Goal: Task Accomplishment & Management: Manage account settings

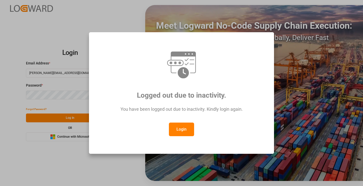
click at [180, 131] on button "Login" at bounding box center [181, 130] width 25 height 14
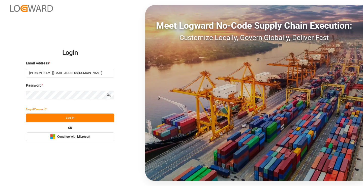
click at [62, 119] on button "Log In" at bounding box center [70, 118] width 88 height 9
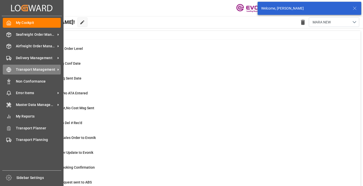
click at [8, 71] on icon at bounding box center [9, 70] width 2 height 4
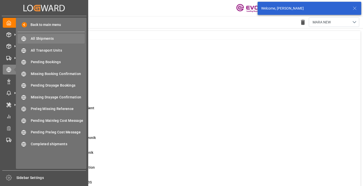
click at [37, 37] on span "All Shipments" at bounding box center [58, 38] width 54 height 5
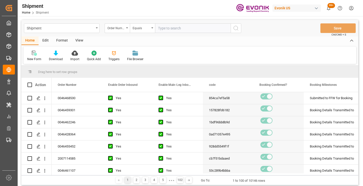
click at [123, 28] on div "Order Number" at bounding box center [115, 28] width 17 height 6
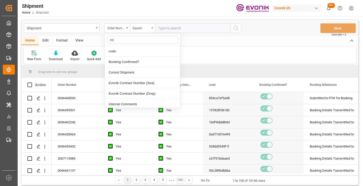
type input "cod"
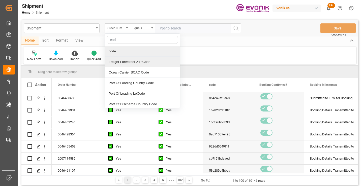
click at [120, 49] on div "code" at bounding box center [142, 51] width 75 height 11
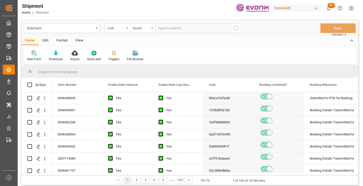
click at [184, 29] on input "text" at bounding box center [193, 28] width 76 height 10
paste input "9a00f40280c3"
type input "9a00f40280c3"
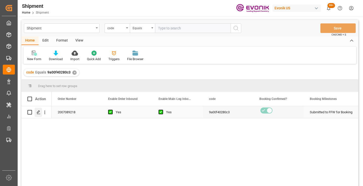
click at [39, 112] on polygon "Press SPACE to select this row." at bounding box center [38, 112] width 3 height 3
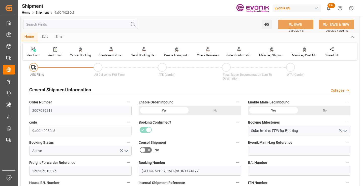
scroll to position [76, 0]
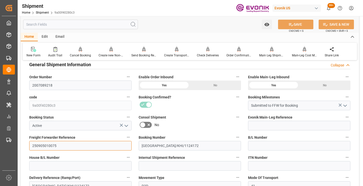
click at [46, 145] on input "250905010075" at bounding box center [80, 146] width 102 height 10
click at [90, 23] on input "text" at bounding box center [80, 25] width 115 height 10
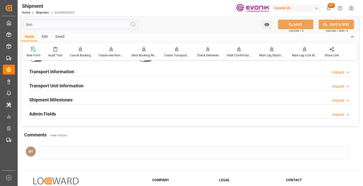
scroll to position [10, 0]
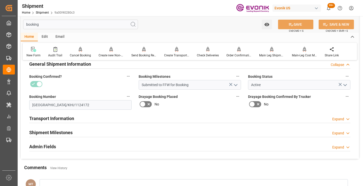
type input "booking"
click at [67, 132] on h2 "Shipment Milestones" at bounding box center [50, 132] width 43 height 7
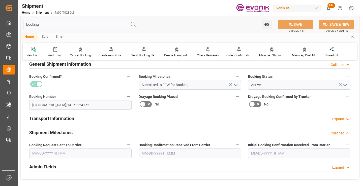
click at [76, 150] on input "text" at bounding box center [80, 154] width 102 height 10
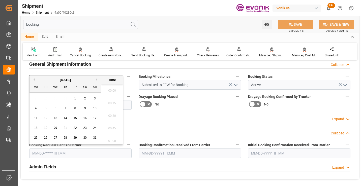
scroll to position [796, 0]
click at [47, 127] on span "19" at bounding box center [45, 128] width 3 height 4
type input "08-19-2025 00:00"
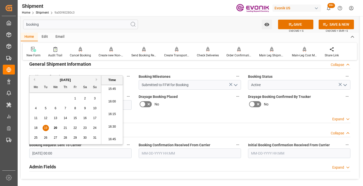
click at [168, 152] on input "text" at bounding box center [190, 154] width 102 height 10
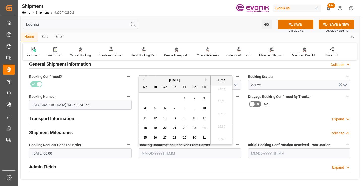
click at [165, 128] on span "20" at bounding box center [164, 128] width 3 height 4
type input "[DATE] 00:00"
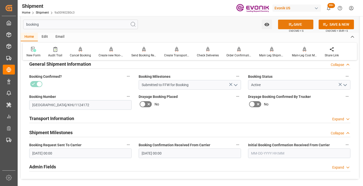
click at [298, 25] on button "SAVE" at bounding box center [295, 25] width 35 height 10
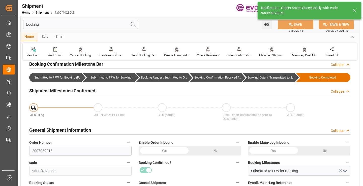
type input "Booking Details Transmitted to SAP"
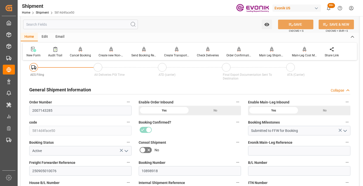
scroll to position [76, 0]
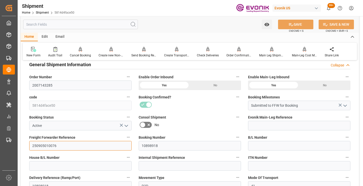
click at [52, 145] on input "250905010076" at bounding box center [80, 146] width 102 height 10
click at [105, 23] on input "text" at bounding box center [80, 25] width 115 height 10
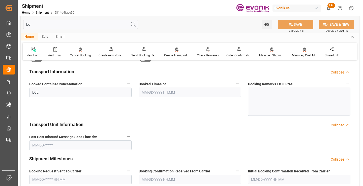
scroll to position [10, 0]
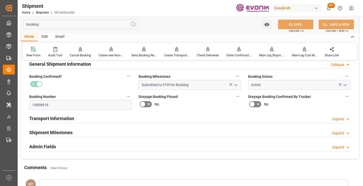
type input "booking"
click at [53, 132] on h2 "Shipment Milestones" at bounding box center [50, 132] width 43 height 7
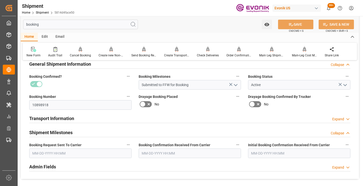
click at [61, 149] on input "text" at bounding box center [80, 154] width 102 height 10
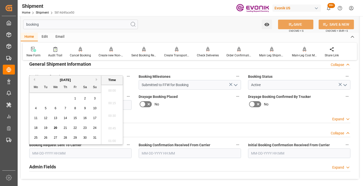
scroll to position [796, 0]
click at [47, 129] on span "19" at bounding box center [45, 128] width 3 height 4
type input "[DATE] 00:00"
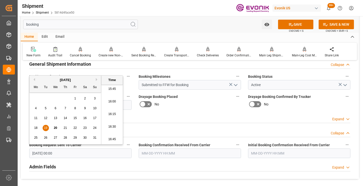
click at [167, 153] on input "text" at bounding box center [190, 154] width 102 height 10
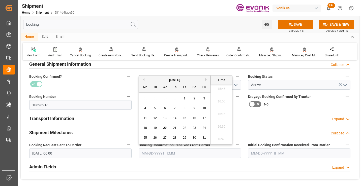
click at [163, 128] on span "20" at bounding box center [164, 128] width 3 height 4
type input "[DATE] 00:00"
click at [296, 23] on button "SAVE" at bounding box center [295, 25] width 35 height 10
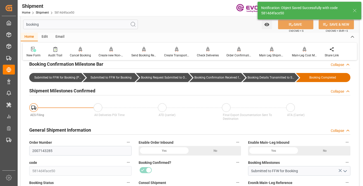
type input "Booking Details Transmitted to SAP"
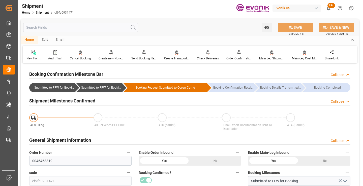
scroll to position [50, 0]
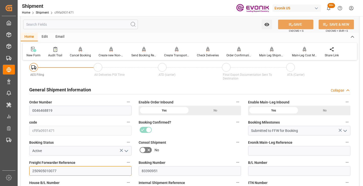
click at [44, 171] on input "250905010077" at bounding box center [80, 171] width 102 height 10
click at [87, 25] on input "text" at bounding box center [80, 25] width 115 height 10
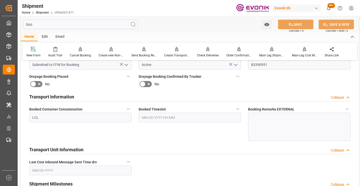
scroll to position [0, 0]
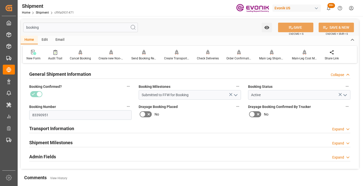
type input "booking"
click at [63, 144] on h2 "Shipment Milestones" at bounding box center [50, 142] width 43 height 7
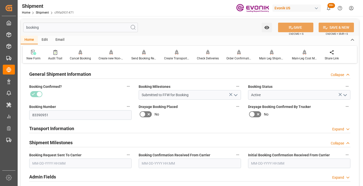
click at [80, 164] on input "text" at bounding box center [80, 164] width 102 height 10
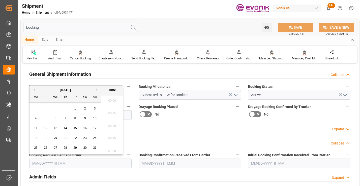
scroll to position [796, 0]
click at [46, 138] on span "19" at bounding box center [45, 138] width 3 height 4
type input "[DATE] 00:00"
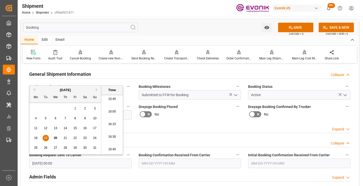
click at [153, 163] on input "text" at bounding box center [190, 164] width 102 height 10
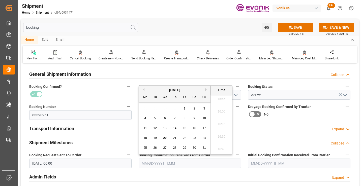
click at [165, 137] on span "20" at bounding box center [164, 138] width 3 height 4
type input "[DATE] 00:00"
click at [299, 28] on button "SAVE" at bounding box center [295, 28] width 35 height 10
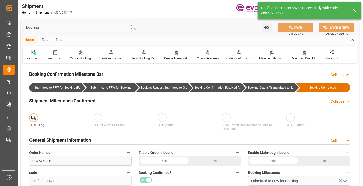
type input "Booking Details Transmitted to SAP"
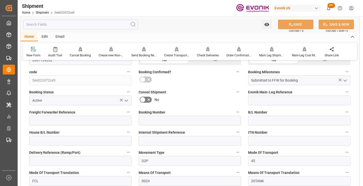
scroll to position [50, 0]
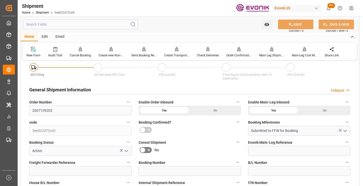
click at [100, 23] on input "text" at bounding box center [80, 25] width 115 height 10
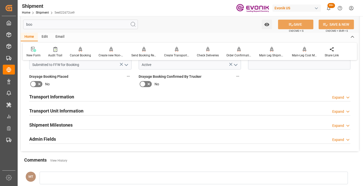
scroll to position [0, 0]
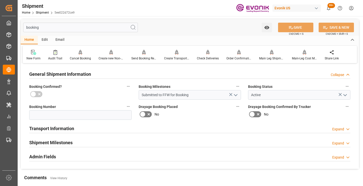
type input "booking"
click at [68, 140] on h2 "Shipment Milestones" at bounding box center [50, 142] width 43 height 7
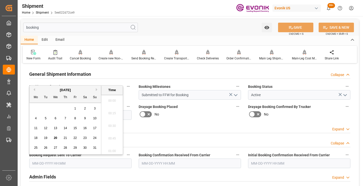
click at [73, 163] on input "text" at bounding box center [80, 164] width 102 height 10
click at [44, 139] on span "19" at bounding box center [45, 138] width 3 height 4
type input "[DATE] 00:00"
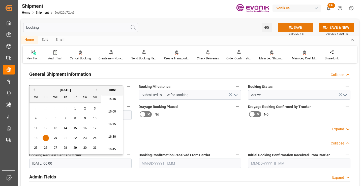
click at [283, 31] on button "SAVE" at bounding box center [295, 28] width 35 height 10
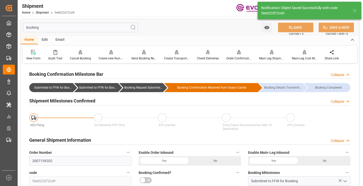
type input "Booking Request Submitted to Ocean Carrier"
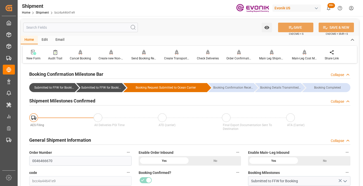
scroll to position [50, 0]
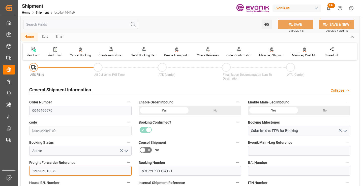
click at [46, 172] on input "250905010079" at bounding box center [80, 171] width 102 height 10
click at [49, 171] on input "250905010079" at bounding box center [80, 171] width 102 height 10
click at [77, 26] on input "text" at bounding box center [80, 25] width 115 height 10
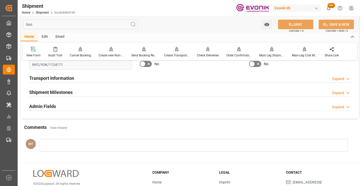
scroll to position [0, 0]
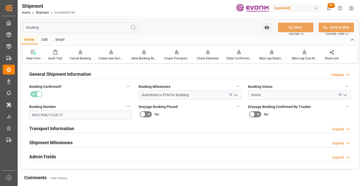
type input "booking"
click at [60, 144] on h2 "Shipment Milestones" at bounding box center [50, 142] width 43 height 7
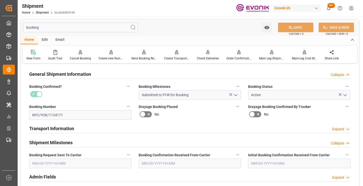
click at [65, 162] on input "text" at bounding box center [80, 164] width 102 height 10
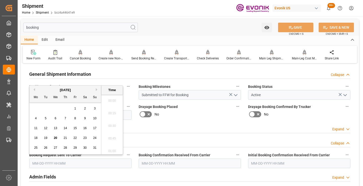
scroll to position [796, 0]
click at [44, 138] on span "19" at bounding box center [45, 138] width 3 height 4
type input "[DATE] 00:00"
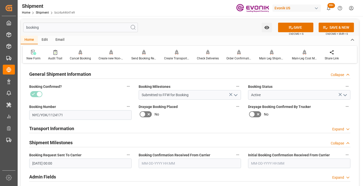
click at [154, 158] on span "Booking Confirmation Received From Carrier" at bounding box center [175, 155] width 72 height 5
click at [235, 158] on button "Booking Confirmation Received From Carrier" at bounding box center [238, 155] width 7 height 7
click at [156, 163] on div at bounding box center [181, 93] width 363 height 186
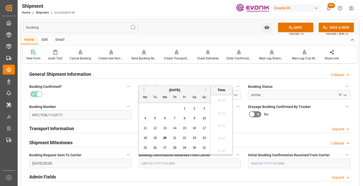
click at [158, 163] on input "text" at bounding box center [190, 164] width 102 height 10
click at [165, 139] on span "20" at bounding box center [164, 138] width 3 height 4
type input "08-20-2025 00:00"
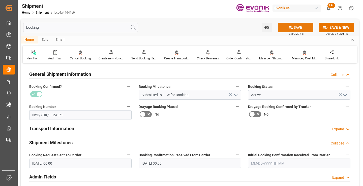
click at [301, 28] on button "SAVE" at bounding box center [295, 28] width 35 height 10
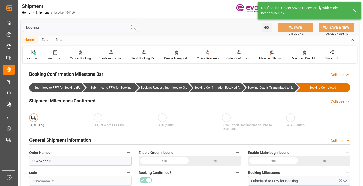
type input "Booking Details Transmitted to SAP"
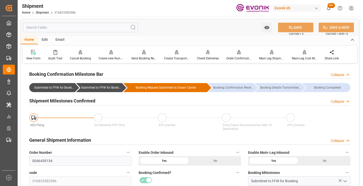
scroll to position [126, 0]
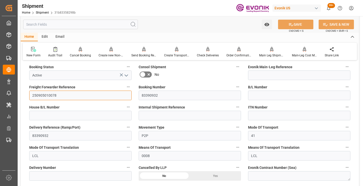
click at [52, 97] on input "250905010078" at bounding box center [80, 96] width 102 height 10
click at [87, 23] on input "text" at bounding box center [80, 25] width 115 height 10
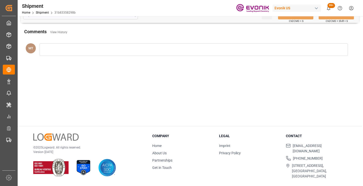
scroll to position [54, 0]
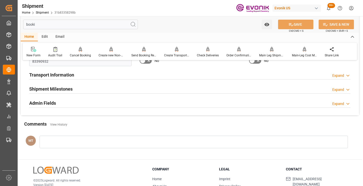
type input "booki"
click at [58, 89] on h2 "Shipment Milestones" at bounding box center [50, 89] width 43 height 7
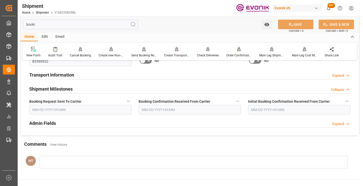
click at [109, 109] on input "text" at bounding box center [80, 110] width 102 height 10
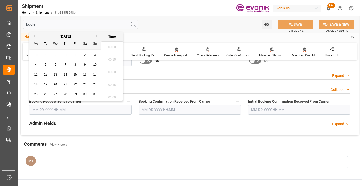
scroll to position [796, 0]
click at [46, 86] on span "19" at bounding box center [45, 85] width 3 height 4
type input "[DATE] 00:00"
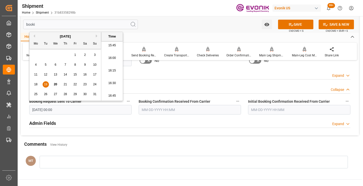
click at [158, 113] on input "text" at bounding box center [190, 110] width 102 height 10
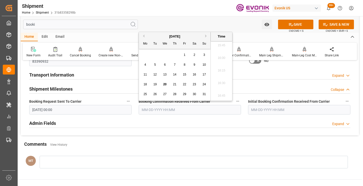
click at [162, 83] on div "20" at bounding box center [165, 85] width 6 height 6
type input "[DATE] 00:00"
click at [295, 26] on button "SAVE" at bounding box center [295, 25] width 35 height 10
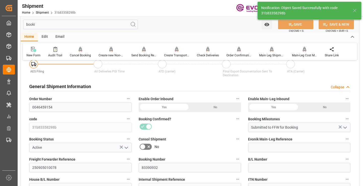
type input "Booking Details Transmitted to SAP"
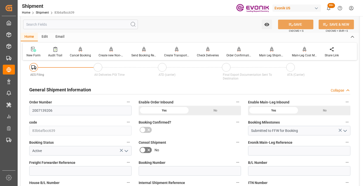
scroll to position [101, 0]
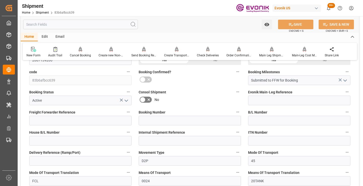
click at [97, 23] on input "text" at bounding box center [80, 25] width 115 height 10
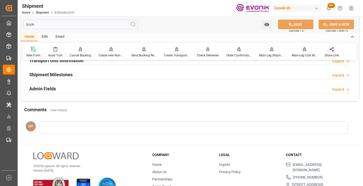
scroll to position [35, 0]
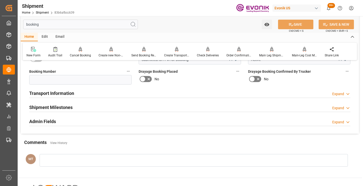
type input "booking"
click at [59, 108] on h2 "Shipment Milestones" at bounding box center [50, 107] width 43 height 7
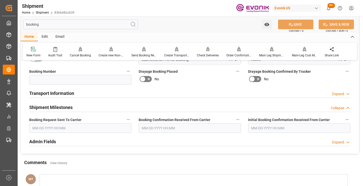
click at [72, 127] on input "text" at bounding box center [80, 129] width 102 height 10
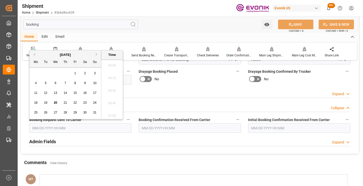
scroll to position [796, 0]
click at [47, 103] on span "19" at bounding box center [45, 103] width 3 height 4
type input "[DATE] 00:00"
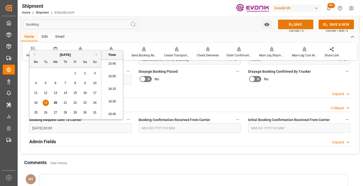
click at [287, 24] on button "SAVE" at bounding box center [295, 25] width 35 height 10
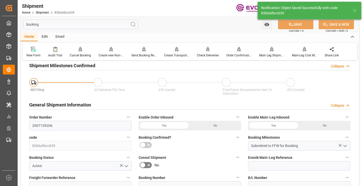
type input "Booking Request Submitted to Ocean Carrier"
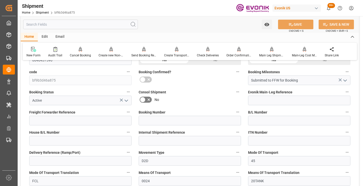
scroll to position [25, 0]
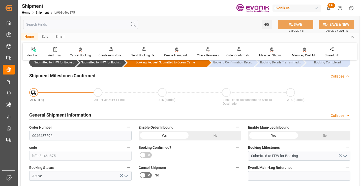
click at [99, 25] on input "text" at bounding box center [80, 25] width 115 height 10
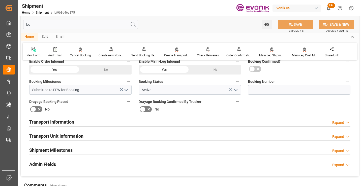
scroll to position [0, 0]
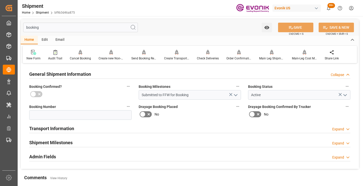
type input "booking"
click at [73, 144] on div "Shipment Milestones Expand" at bounding box center [189, 143] width 321 height 10
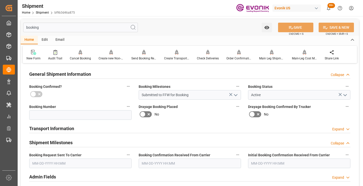
click at [60, 166] on input "text" at bounding box center [80, 164] width 102 height 10
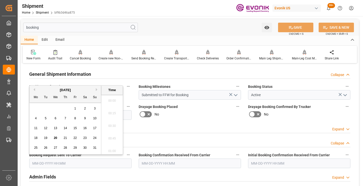
scroll to position [796, 0]
click at [45, 138] on span "19" at bounding box center [45, 138] width 3 height 4
type input "[DATE] 00:00"
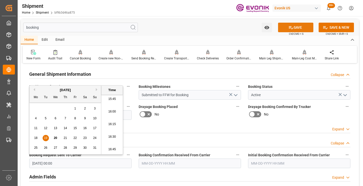
click at [289, 27] on icon at bounding box center [291, 27] width 5 height 5
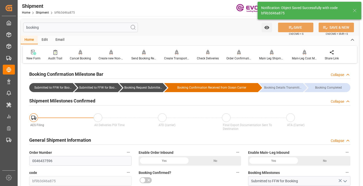
type input "Booking Request Submitted to Ocean Carrier"
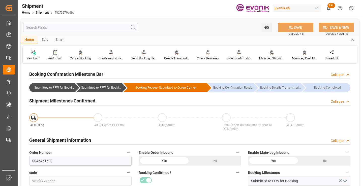
scroll to position [50, 0]
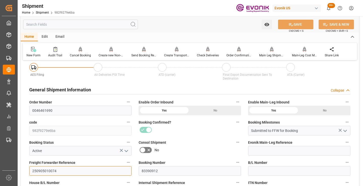
click at [50, 172] on input "250905010074" at bounding box center [80, 171] width 102 height 10
click at [87, 25] on input "text" at bounding box center [80, 25] width 115 height 10
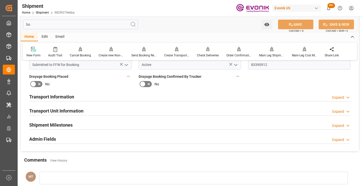
scroll to position [0, 0]
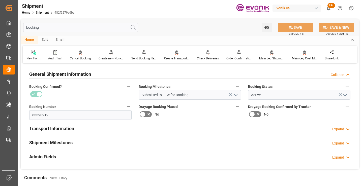
type input "booking"
click at [70, 140] on h2 "Shipment Milestones" at bounding box center [50, 142] width 43 height 7
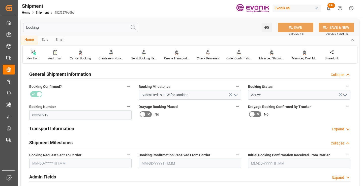
click at [62, 163] on input "text" at bounding box center [80, 164] width 102 height 10
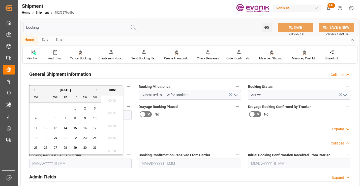
scroll to position [796, 0]
click at [45, 140] on span "19" at bounding box center [45, 138] width 3 height 4
type input "[DATE] 00:00"
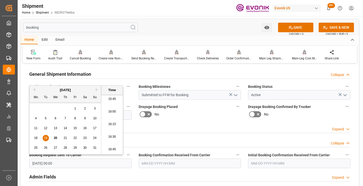
click at [179, 162] on input "text" at bounding box center [190, 164] width 102 height 10
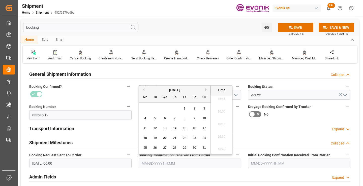
click at [165, 138] on span "20" at bounding box center [164, 138] width 3 height 4
type input "[DATE] 00:00"
click at [287, 27] on button "SAVE" at bounding box center [295, 28] width 35 height 10
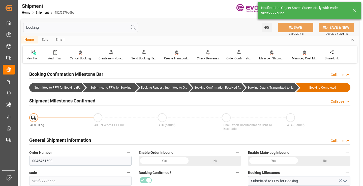
type input "Booking Details Transmitted to SAP"
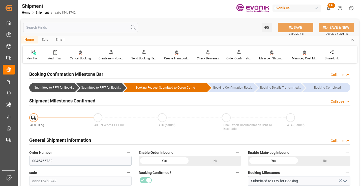
scroll to position [50, 0]
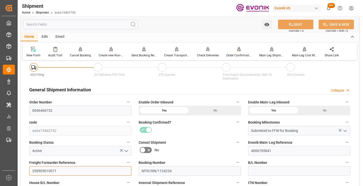
click at [51, 170] on input "250905010071" at bounding box center [80, 171] width 102 height 10
click at [95, 25] on input "text" at bounding box center [80, 25] width 115 height 10
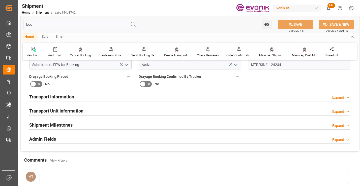
scroll to position [0, 0]
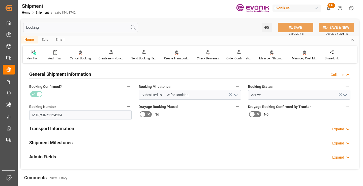
type input "booking"
click at [69, 142] on h2 "Shipment Milestones" at bounding box center [50, 142] width 43 height 7
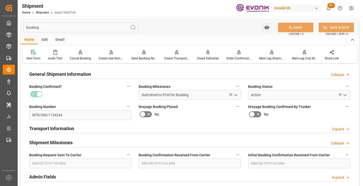
click at [69, 165] on input "text" at bounding box center [80, 164] width 102 height 10
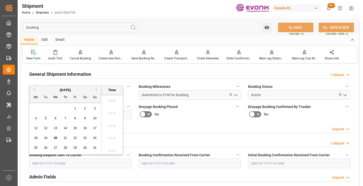
scroll to position [809, 0]
click at [45, 138] on span "19" at bounding box center [45, 138] width 3 height 4
type input "[DATE] 00:00"
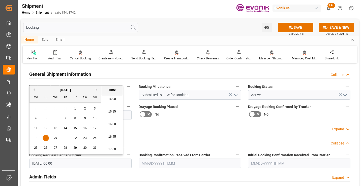
click at [157, 163] on input "text" at bounding box center [190, 164] width 102 height 10
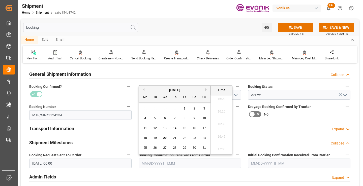
click at [165, 137] on span "20" at bounding box center [164, 138] width 3 height 4
type input "[DATE] 00:00"
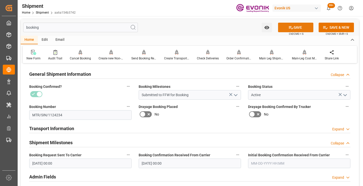
click at [293, 25] on button "SAVE" at bounding box center [295, 28] width 35 height 10
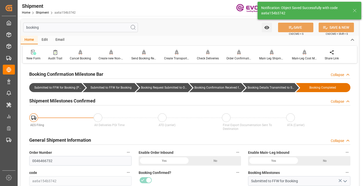
type input "Booking Details Transmitted to SAP"
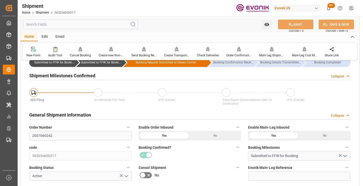
scroll to position [50, 0]
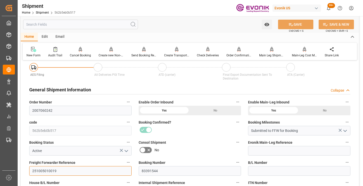
click at [51, 170] on input "251005010019" at bounding box center [80, 171] width 102 height 10
click at [95, 23] on input "text" at bounding box center [80, 25] width 115 height 10
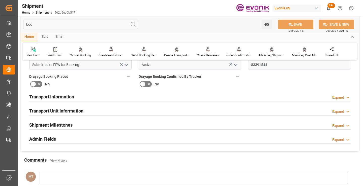
scroll to position [0, 0]
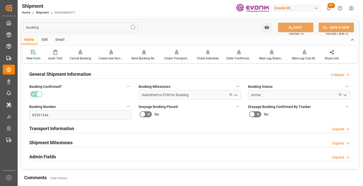
type input "booking"
click at [61, 142] on h2 "Shipment Milestones" at bounding box center [50, 142] width 43 height 7
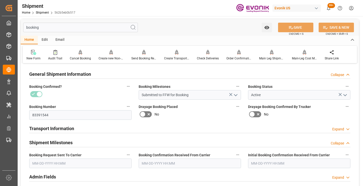
click at [65, 164] on input "text" at bounding box center [80, 164] width 102 height 10
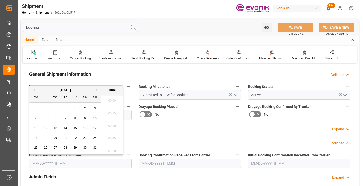
scroll to position [809, 0]
click at [46, 138] on span "19" at bounding box center [45, 138] width 3 height 4
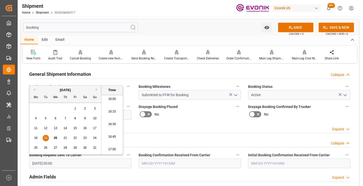
click at [54, 137] on span "20" at bounding box center [55, 138] width 3 height 4
type input "[DATE] 00:00"
click at [155, 160] on input "text" at bounding box center [190, 164] width 102 height 10
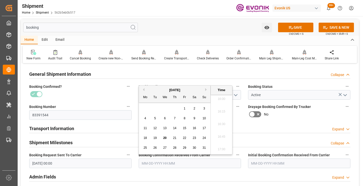
click at [166, 138] on span "20" at bounding box center [164, 138] width 3 height 4
type input "[DATE] 00:00"
click at [303, 29] on button "SAVE" at bounding box center [295, 28] width 35 height 10
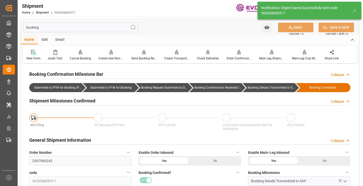
type input "Booking Details Transmitted to SAP"
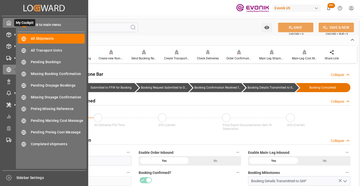
click at [8, 22] on icon at bounding box center [9, 23] width 4 height 4
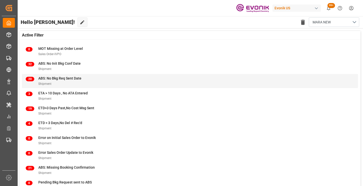
click at [48, 84] on span "Shipment" at bounding box center [44, 84] width 13 height 4
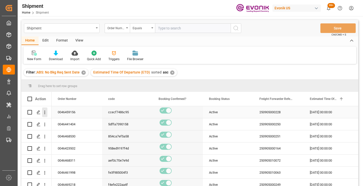
click at [45, 113] on icon "open menu" at bounding box center [44, 113] width 1 height 4
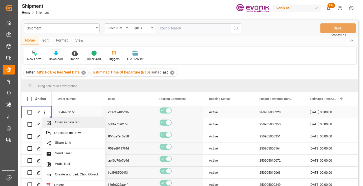
click at [84, 126] on div "Open in new tab" at bounding box center [73, 123] width 62 height 11
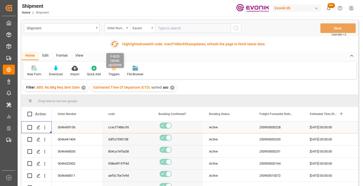
click at [114, 44] on icon "button" at bounding box center [114, 44] width 8 height 8
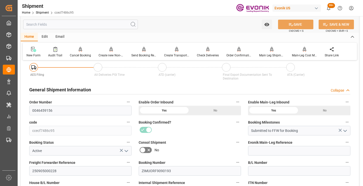
scroll to position [126, 0]
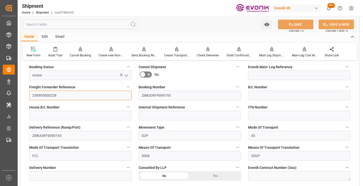
click at [48, 95] on input "250905000228" at bounding box center [80, 96] width 102 height 10
click at [99, 24] on input "text" at bounding box center [80, 25] width 115 height 10
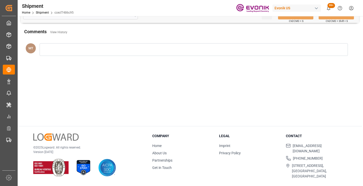
scroll to position [54, 0]
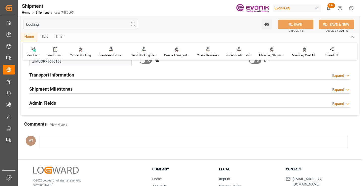
type input "booking"
click at [54, 89] on h2 "Shipment Milestones" at bounding box center [50, 89] width 43 height 7
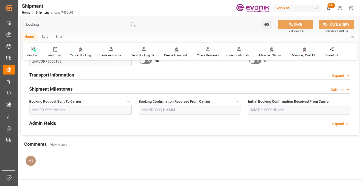
click at [91, 110] on input "text" at bounding box center [80, 110] width 102 height 10
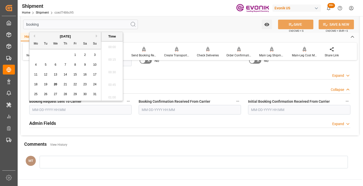
scroll to position [809, 0]
click at [74, 74] on span "15" at bounding box center [74, 75] width 3 height 4
type input "08-15-2025 00:00"
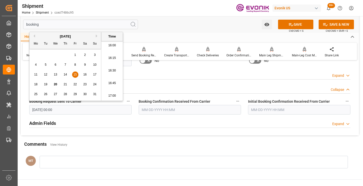
click at [179, 111] on input "text" at bounding box center [190, 110] width 102 height 10
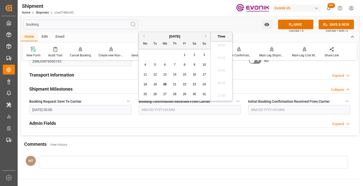
click at [165, 84] on span "20" at bounding box center [164, 85] width 3 height 4
type input "08-20-2025 00:00"
click at [300, 24] on button "SAVE" at bounding box center [295, 25] width 35 height 10
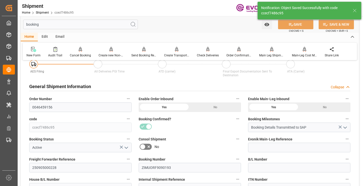
type input "Booking Details Transmitted to SAP"
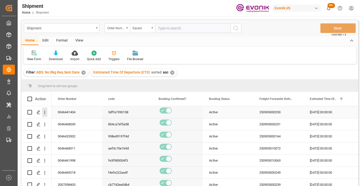
click at [44, 112] on icon "open menu" at bounding box center [44, 112] width 5 height 5
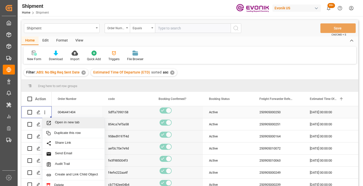
click at [78, 121] on span "Open in new tab" at bounding box center [78, 123] width 46 height 5
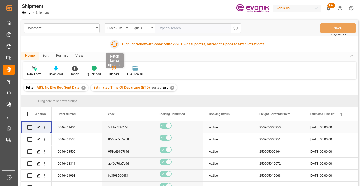
click at [112, 45] on icon "button" at bounding box center [115, 44] width 8 height 6
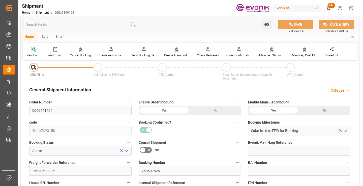
scroll to position [76, 0]
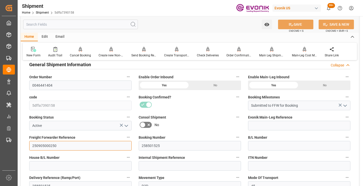
click at [47, 144] on input "250905000250" at bounding box center [80, 146] width 102 height 10
click at [85, 26] on input "text" at bounding box center [80, 25] width 115 height 10
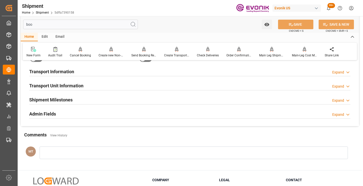
scroll to position [10, 0]
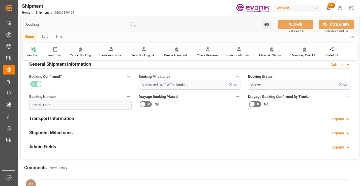
type input "booking"
click at [71, 133] on h2 "Shipment Milestones" at bounding box center [50, 132] width 43 height 7
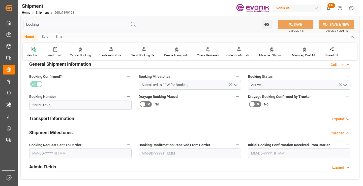
click at [78, 152] on input "text" at bounding box center [80, 154] width 102 height 10
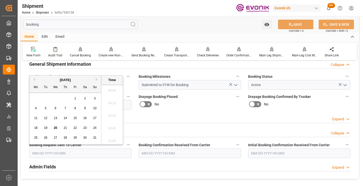
scroll to position [809, 0]
click at [57, 128] on span "20" at bounding box center [55, 128] width 3 height 4
type input "[DATE] 00:00"
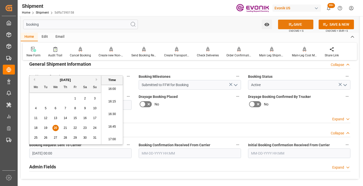
click at [290, 25] on icon at bounding box center [291, 24] width 5 height 5
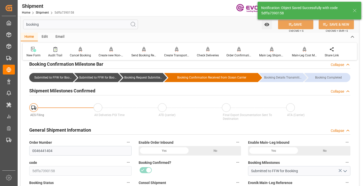
type input "Booking Request Submitted to Ocean Carrier"
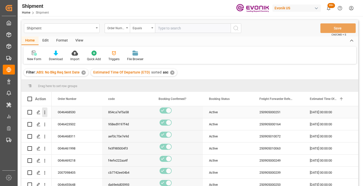
click at [46, 112] on icon "open menu" at bounding box center [44, 112] width 5 height 5
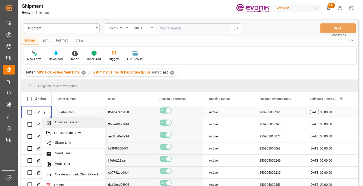
click at [65, 124] on span "Open in new tab" at bounding box center [78, 123] width 46 height 5
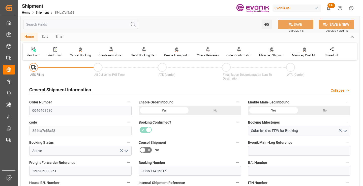
scroll to position [76, 0]
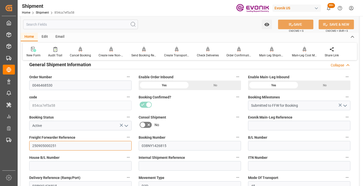
click at [44, 146] on input "250905000251" at bounding box center [80, 146] width 102 height 10
click at [85, 25] on input "text" at bounding box center [80, 25] width 115 height 10
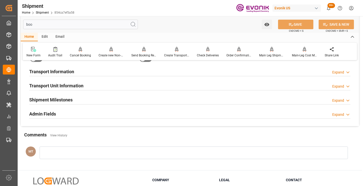
scroll to position [10, 0]
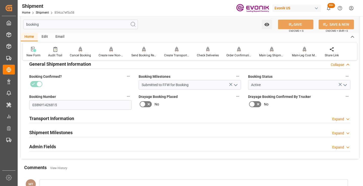
type input "booking"
click at [62, 130] on h2 "Shipment Milestones" at bounding box center [50, 132] width 43 height 7
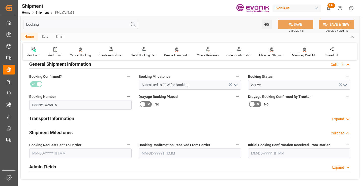
click at [65, 154] on input "text" at bounding box center [80, 154] width 102 height 10
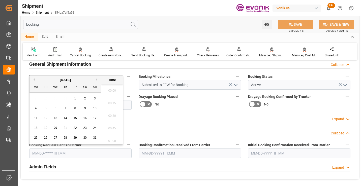
scroll to position [809, 0]
click at [56, 128] on span "20" at bounding box center [55, 128] width 3 height 4
type input "[DATE] 00:00"
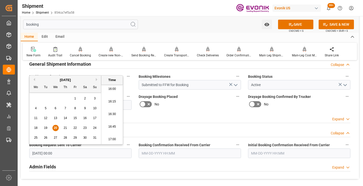
click at [181, 151] on input "text" at bounding box center [190, 154] width 102 height 10
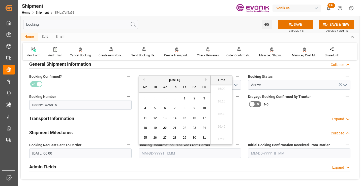
click at [164, 127] on span "20" at bounding box center [164, 128] width 3 height 4
type input "08-20-2025 00:00"
click at [299, 23] on button "SAVE" at bounding box center [295, 25] width 35 height 10
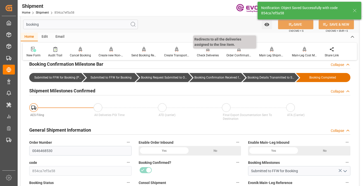
type input "Booking Details Transmitted to SAP"
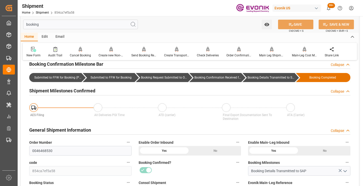
scroll to position [86, 0]
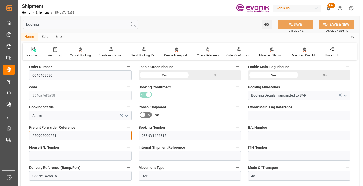
click at [44, 134] on input "250905000251" at bounding box center [80, 136] width 102 height 10
click at [79, 23] on input "booking" at bounding box center [80, 25] width 115 height 10
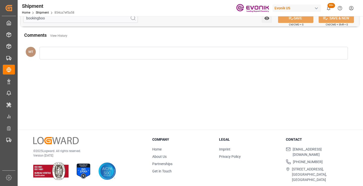
type input "bookingbook"
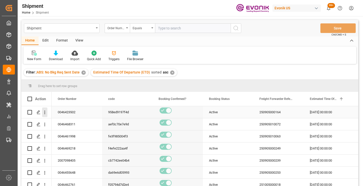
click at [44, 114] on icon "open menu" at bounding box center [44, 112] width 5 height 5
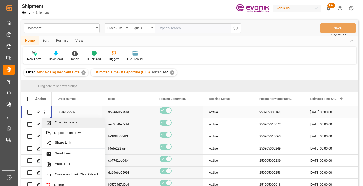
click at [76, 125] on span "Open in new tab" at bounding box center [78, 123] width 46 height 5
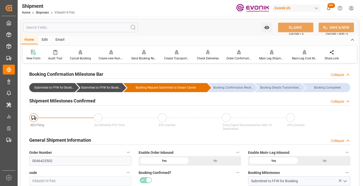
scroll to position [50, 0]
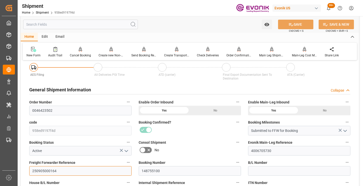
click at [50, 170] on input "250905000164" at bounding box center [80, 171] width 102 height 10
click at [87, 25] on input "text" at bounding box center [80, 25] width 115 height 10
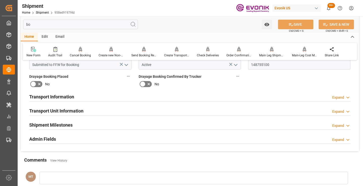
scroll to position [0, 0]
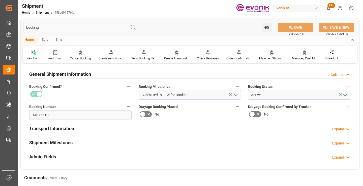
type input "booking"
click at [53, 143] on h2 "Shipment Milestones" at bounding box center [50, 142] width 43 height 7
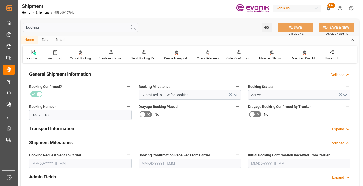
click at [67, 162] on input "text" at bounding box center [80, 164] width 102 height 10
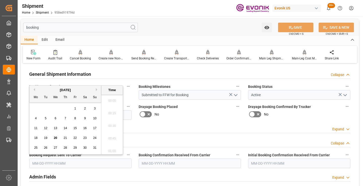
scroll to position [809, 0]
click at [36, 129] on span "11" at bounding box center [35, 129] width 3 height 4
type input "08-11-2025 00:00"
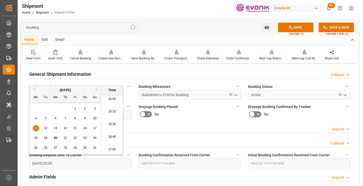
click at [153, 165] on input "text" at bounding box center [190, 164] width 102 height 10
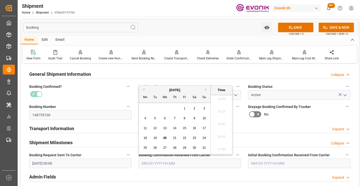
click at [144, 130] on span "11" at bounding box center [145, 129] width 3 height 4
type input "08-11-2025 00:00"
click at [291, 28] on icon at bounding box center [291, 27] width 5 height 5
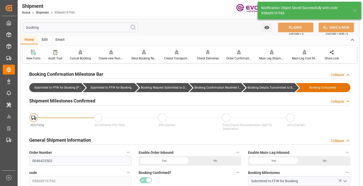
type input "Booking Details Transmitted to SAP"
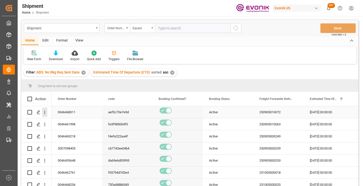
click at [45, 112] on icon "open menu" at bounding box center [44, 113] width 1 height 4
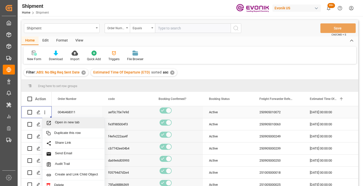
click at [73, 125] on span "Open in new tab" at bounding box center [78, 123] width 46 height 5
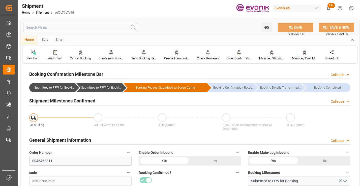
scroll to position [50, 0]
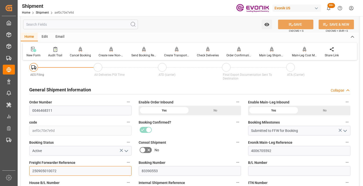
click at [49, 168] on input "250905010072" at bounding box center [80, 171] width 102 height 10
click at [87, 22] on input "text" at bounding box center [80, 25] width 115 height 10
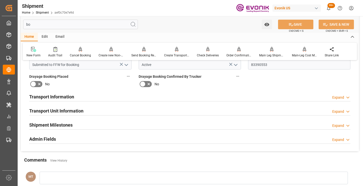
scroll to position [0, 0]
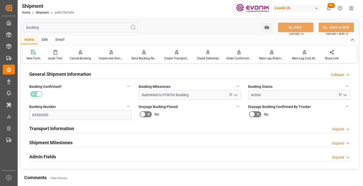
type input "booking"
click at [44, 141] on h2 "Shipment Milestones" at bounding box center [50, 142] width 43 height 7
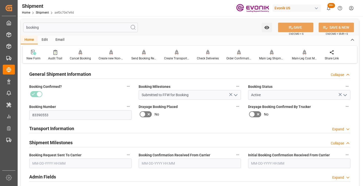
click at [55, 163] on input "text" at bounding box center [80, 164] width 102 height 10
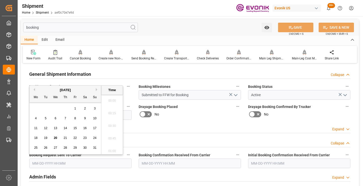
scroll to position [809, 0]
click at [36, 137] on span "18" at bounding box center [35, 138] width 3 height 4
type input "08-18-2025 00:00"
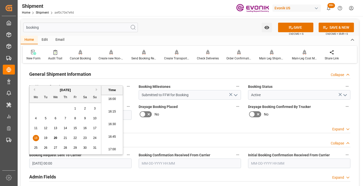
click at [160, 164] on input "text" at bounding box center [190, 164] width 102 height 10
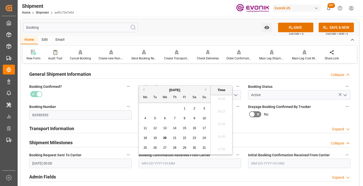
click at [155, 140] on span "19" at bounding box center [154, 138] width 3 height 4
type input "08-19-2025 00:00"
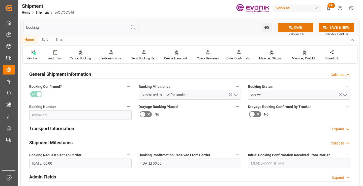
click at [298, 25] on button "SAVE" at bounding box center [295, 28] width 35 height 10
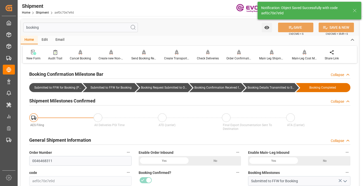
type input "Booking Details Transmitted to SAP"
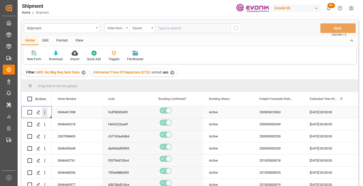
click at [45, 114] on icon "open menu" at bounding box center [44, 113] width 1 height 4
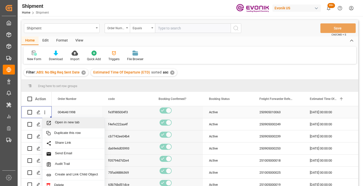
click at [73, 123] on span "Open in new tab" at bounding box center [78, 123] width 46 height 5
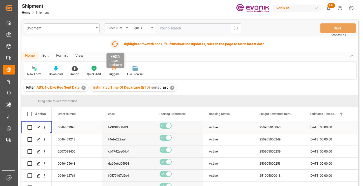
click at [115, 44] on icon "button" at bounding box center [115, 44] width 8 height 8
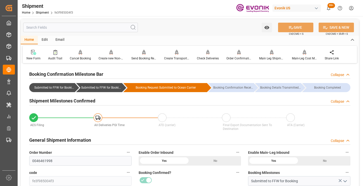
scroll to position [76, 0]
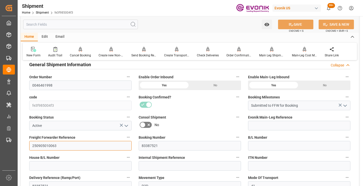
click at [47, 146] on input "250905010063" at bounding box center [80, 146] width 102 height 10
click at [72, 24] on input "text" at bounding box center [80, 25] width 115 height 10
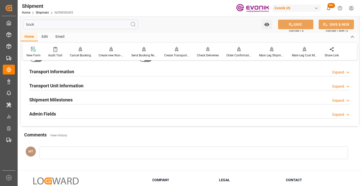
scroll to position [10, 0]
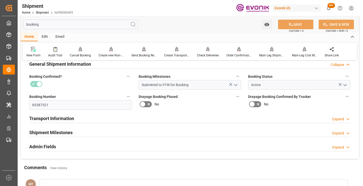
type input "booking"
click at [53, 134] on h2 "Shipment Milestones" at bounding box center [50, 132] width 43 height 7
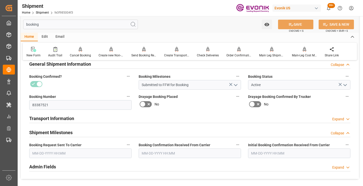
click at [70, 152] on input "text" at bounding box center [80, 154] width 102 height 10
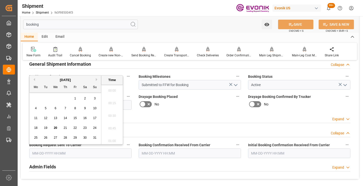
scroll to position [809, 0]
click at [57, 117] on span "13" at bounding box center [55, 119] width 3 height 4
type input "08-13-2025 00:00"
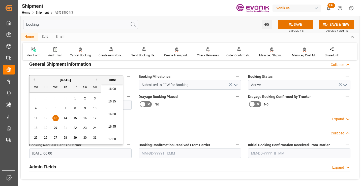
click at [145, 154] on input "text" at bounding box center [190, 154] width 102 height 10
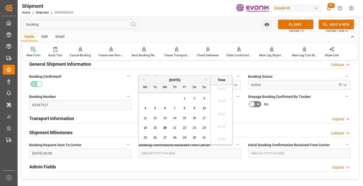
click at [145, 128] on span "18" at bounding box center [145, 128] width 3 height 4
type input "08-18-2025 00:00"
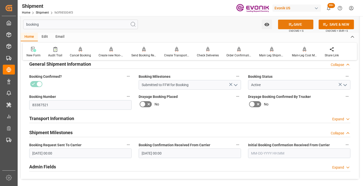
click at [293, 24] on button "SAVE" at bounding box center [295, 25] width 35 height 10
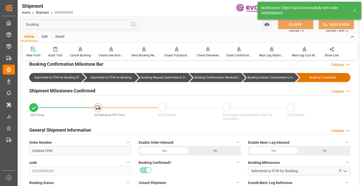
type input "Booking Details Transmitted to SAP"
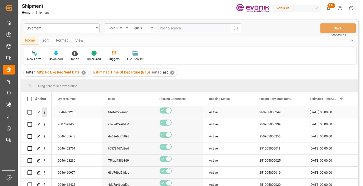
click at [45, 114] on icon "open menu" at bounding box center [44, 113] width 1 height 4
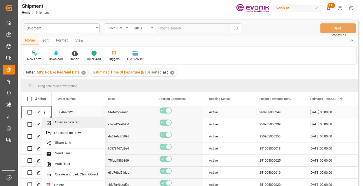
click at [80, 124] on span "Open in new tab" at bounding box center [78, 123] width 46 height 5
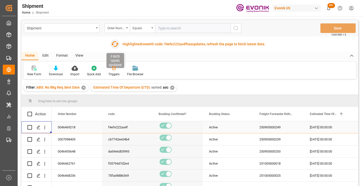
click at [117, 45] on icon "button" at bounding box center [115, 44] width 8 height 8
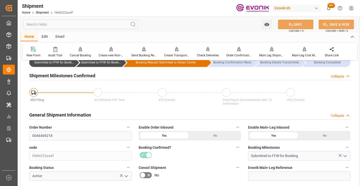
scroll to position [50, 0]
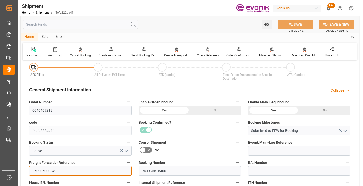
click at [48, 170] on input "250905000249" at bounding box center [80, 171] width 102 height 10
click at [104, 23] on input "text" at bounding box center [80, 25] width 115 height 10
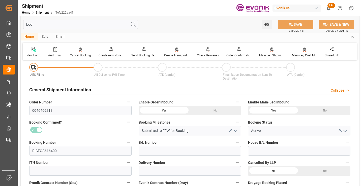
scroll to position [0, 0]
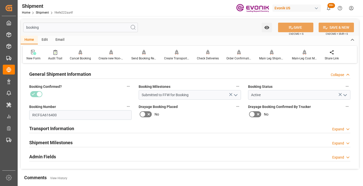
type input "booking"
click at [77, 140] on div "Shipment Milestones Expand" at bounding box center [189, 143] width 321 height 10
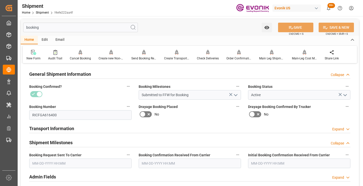
click at [64, 164] on input "text" at bounding box center [80, 164] width 102 height 10
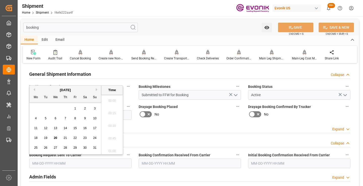
scroll to position [809, 0]
click at [53, 137] on div "20" at bounding box center [55, 138] width 6 height 6
type input "[DATE] 00:00"
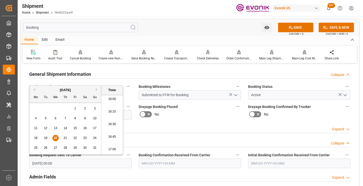
click at [168, 165] on input "text" at bounding box center [190, 164] width 102 height 10
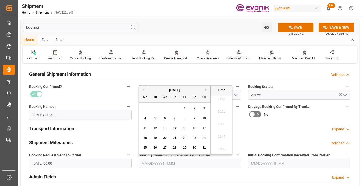
click at [165, 140] on span "20" at bounding box center [164, 138] width 3 height 4
type input "[DATE] 00:00"
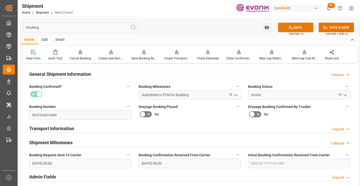
click at [289, 28] on icon at bounding box center [291, 27] width 5 height 3
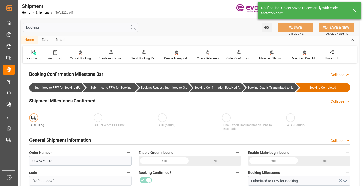
type input "Booking Details Transmitted to SAP"
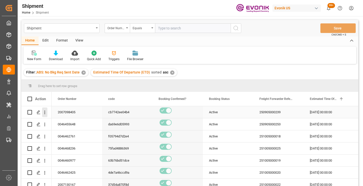
click at [44, 112] on icon "open menu" at bounding box center [44, 112] width 5 height 5
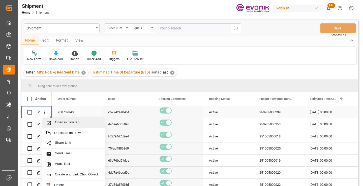
click at [74, 125] on span "Open in new tab" at bounding box center [78, 123] width 46 height 5
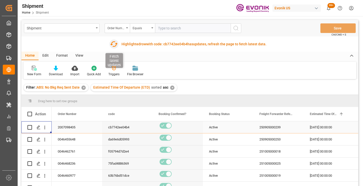
click at [114, 43] on icon "button" at bounding box center [114, 44] width 8 height 8
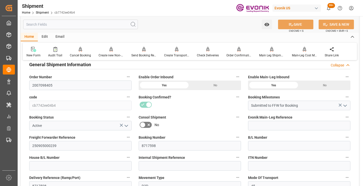
scroll to position [126, 0]
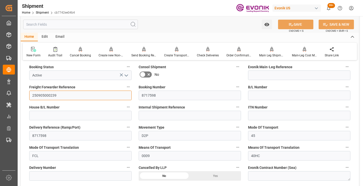
click at [54, 95] on input "250905000239" at bounding box center [80, 96] width 102 height 10
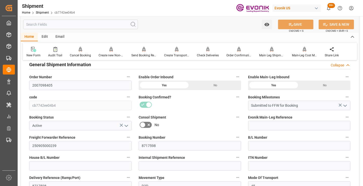
click at [82, 25] on input "text" at bounding box center [80, 25] width 115 height 10
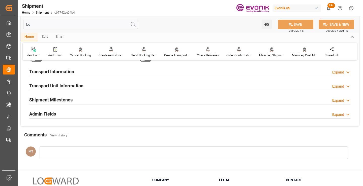
scroll to position [10, 0]
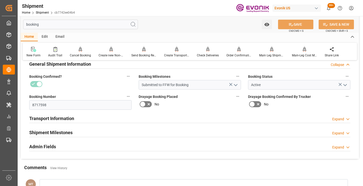
type input "booking"
click at [62, 132] on h2 "Shipment Milestones" at bounding box center [50, 132] width 43 height 7
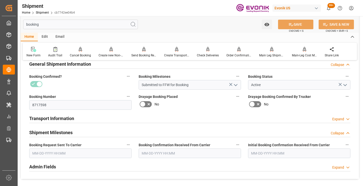
click at [69, 155] on input "text" at bounding box center [80, 154] width 102 height 10
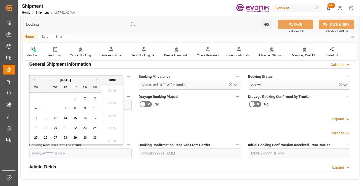
scroll to position [809, 0]
click at [56, 128] on span "20" at bounding box center [55, 128] width 3 height 4
type input "[DATE] 00:00"
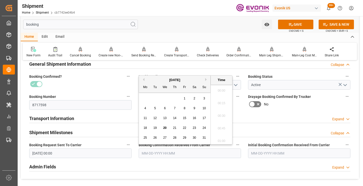
click at [161, 154] on input "text" at bounding box center [190, 154] width 102 height 10
click at [164, 130] on div "20" at bounding box center [165, 128] width 6 height 6
type input "[DATE] 00:00"
click at [293, 25] on button "SAVE" at bounding box center [295, 25] width 35 height 10
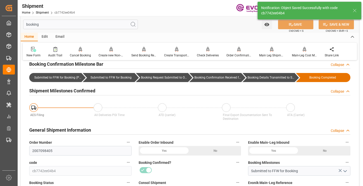
type input "Booking Details Transmitted to SAP"
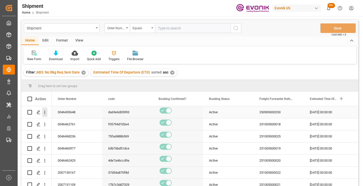
click at [45, 114] on icon "open menu" at bounding box center [44, 112] width 5 height 5
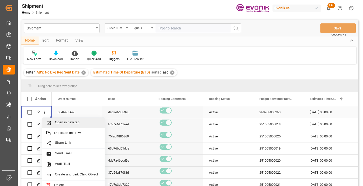
click at [64, 123] on span "Open in new tab" at bounding box center [78, 123] width 46 height 5
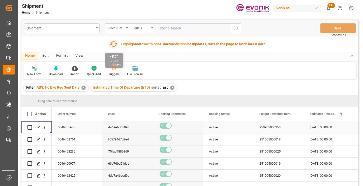
click at [113, 44] on icon "button" at bounding box center [114, 44] width 8 height 8
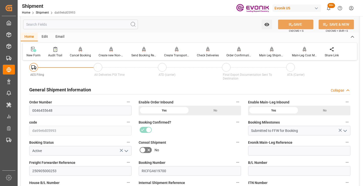
scroll to position [76, 0]
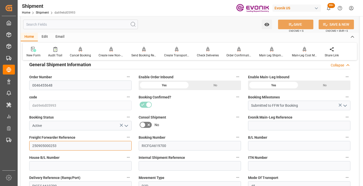
click at [47, 145] on input "250905000253" at bounding box center [80, 146] width 102 height 10
click at [104, 25] on input "text" at bounding box center [80, 25] width 115 height 10
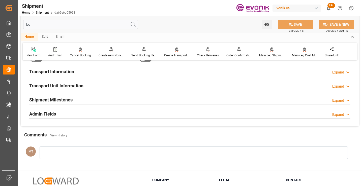
scroll to position [10, 0]
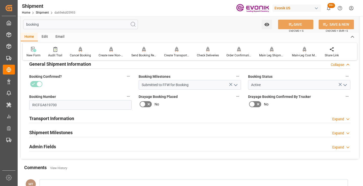
type input "booking"
click at [78, 132] on div "Shipment Milestones Expand" at bounding box center [189, 133] width 321 height 10
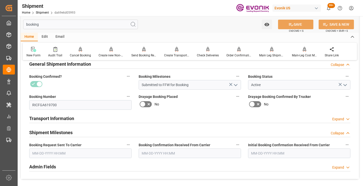
click at [75, 150] on input "text" at bounding box center [80, 154] width 102 height 10
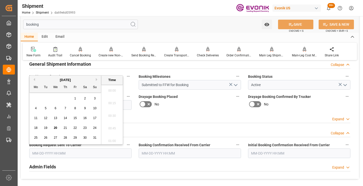
scroll to position [822, 0]
click at [57, 128] on div "20" at bounding box center [55, 128] width 6 height 6
type input "[DATE] 00:00"
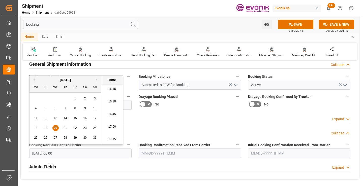
click at [163, 154] on input "text" at bounding box center [190, 154] width 102 height 10
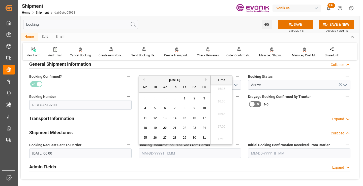
click at [164, 128] on span "20" at bounding box center [164, 128] width 3 height 4
type input "[DATE] 00:00"
click at [289, 27] on icon at bounding box center [291, 24] width 5 height 5
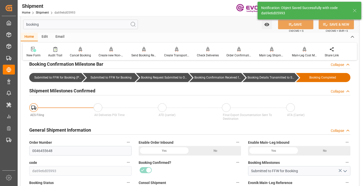
type input "Booking Details Transmitted to SAP"
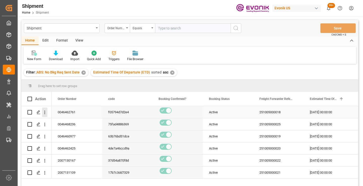
click at [46, 114] on icon "open menu" at bounding box center [44, 112] width 5 height 5
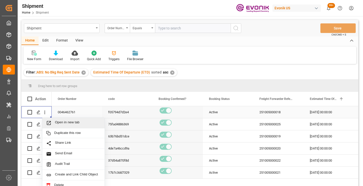
click at [82, 122] on span "Open in new tab" at bounding box center [78, 123] width 46 height 5
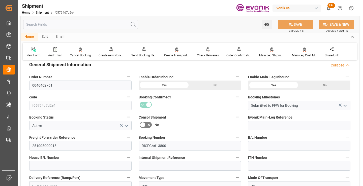
scroll to position [101, 0]
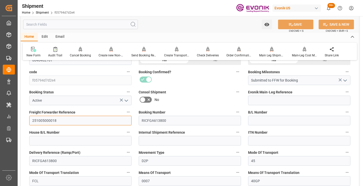
click at [49, 122] on input "251005000018" at bounding box center [80, 121] width 102 height 10
click at [81, 23] on input "text" at bounding box center [80, 25] width 115 height 10
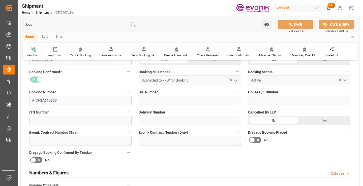
scroll to position [35, 0]
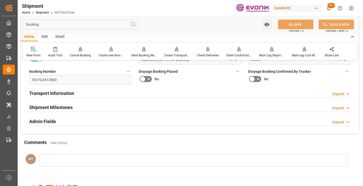
type input "booking"
click at [59, 109] on h2 "Shipment Milestones" at bounding box center [50, 107] width 43 height 7
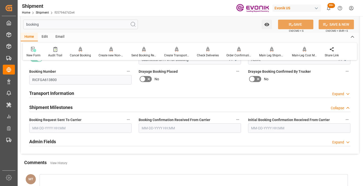
click at [80, 128] on input "text" at bounding box center [80, 129] width 102 height 10
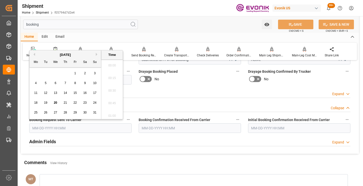
scroll to position [822, 0]
click at [54, 103] on span "20" at bounding box center [55, 103] width 3 height 4
type input "[DATE] 00:00"
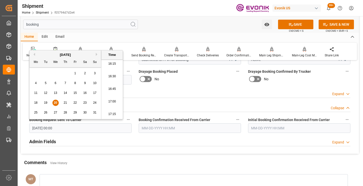
click at [164, 129] on input "text" at bounding box center [190, 129] width 102 height 10
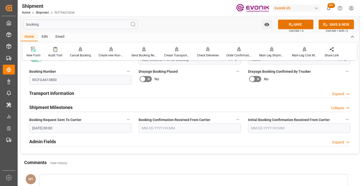
click at [227, 22] on div "booking Watch Option SAVE Ctrl/CMD + S SAVE & NEW Ctrl/CMD + Shift + S" at bounding box center [190, 24] width 339 height 17
